Goal: Information Seeking & Learning: Learn about a topic

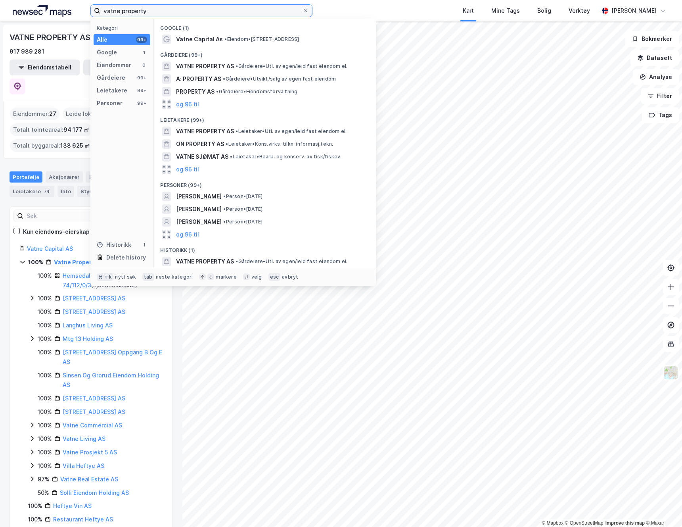
drag, startPoint x: 152, startPoint y: 11, endPoint x: 37, endPoint y: 6, distance: 114.8
click at [37, 6] on div "vatne property Kategori Alle 99+ Google 1 Eiendommer 0 Gårdeiere 99+ Leietakere…" at bounding box center [341, 10] width 682 height 21
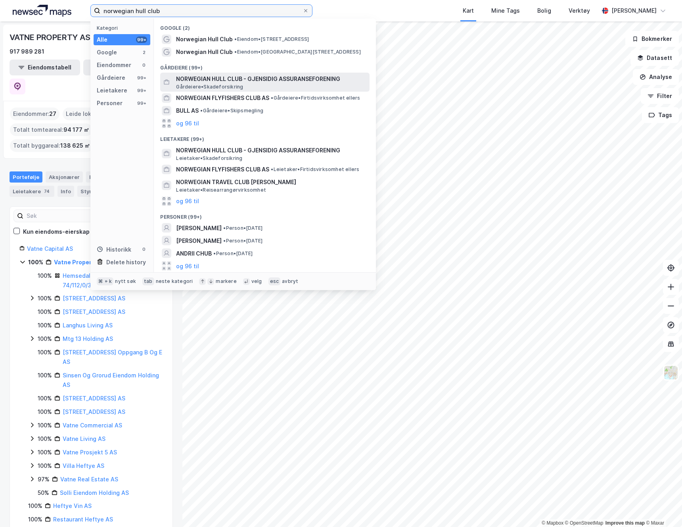
type input "norwegian hull club"
click at [220, 78] on span "NORWEGIAN HULL CLUB - GJENSIDIG ASSURANSEFORENING" at bounding box center [271, 79] width 190 height 10
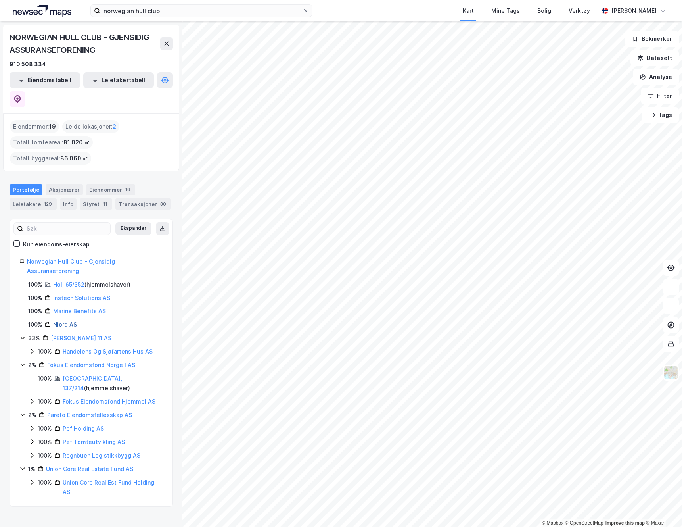
click at [65, 321] on link "Niord AS" at bounding box center [65, 324] width 24 height 7
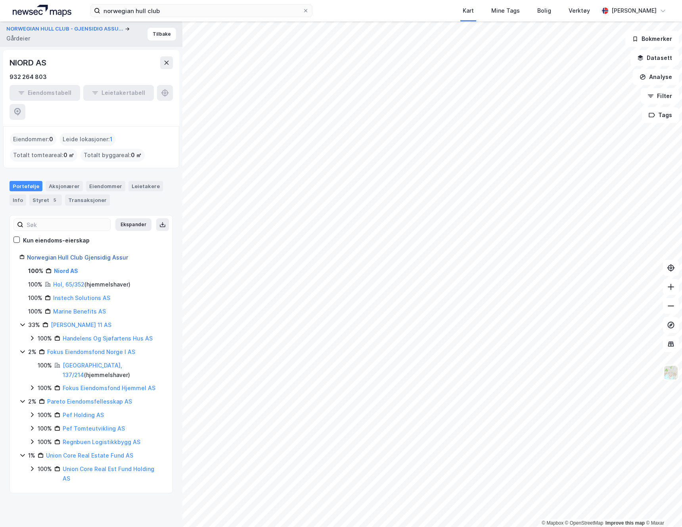
click at [48, 254] on link "Norwegian Hull Club Gjensidig Assur" at bounding box center [77, 257] width 101 height 7
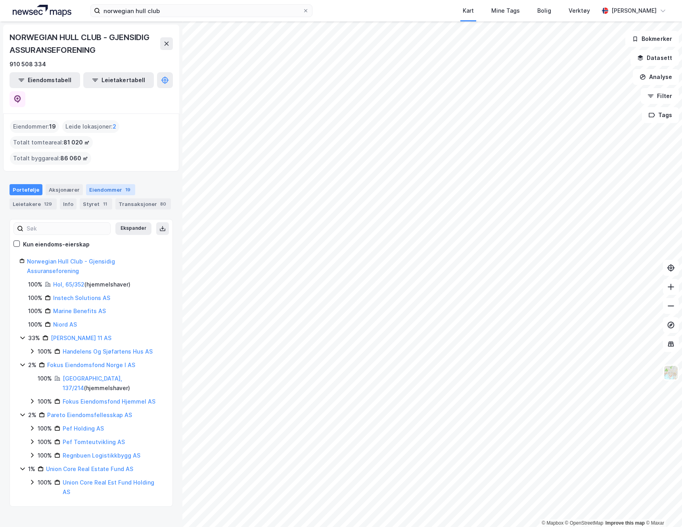
click at [112, 184] on div "Eiendommer 19" at bounding box center [110, 189] width 49 height 11
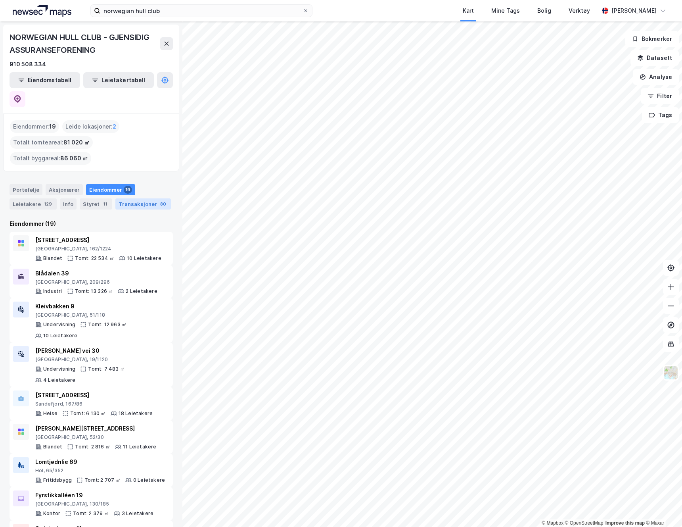
click at [134, 198] on div "Transaksjoner 80" at bounding box center [143, 203] width 56 height 11
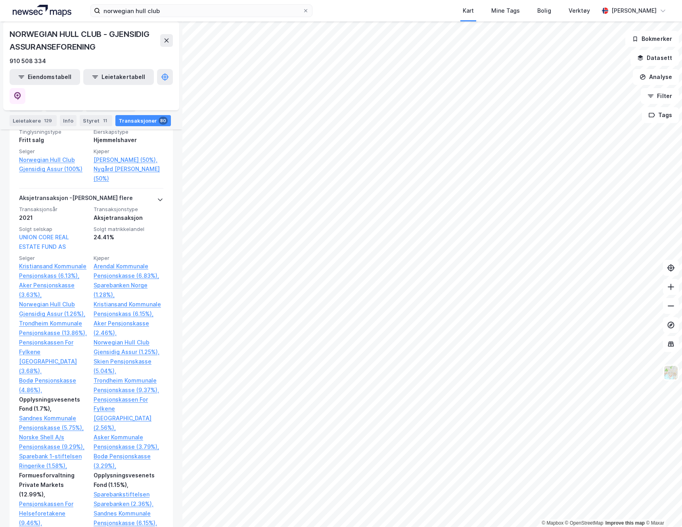
scroll to position [1104, 0]
